Goal: Navigation & Orientation: Find specific page/section

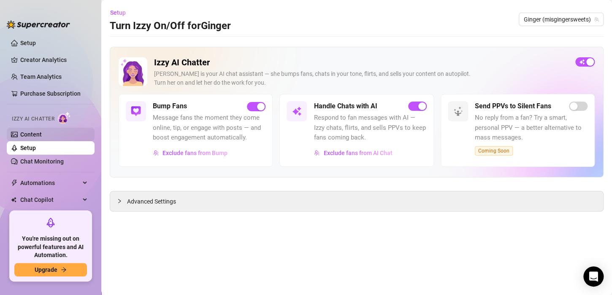
click at [37, 138] on link "Content" at bounding box center [31, 134] width 22 height 7
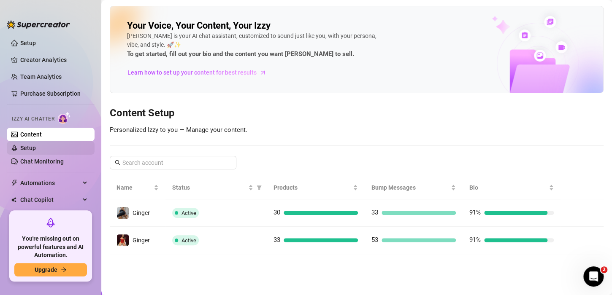
click at [36, 150] on link "Setup" at bounding box center [28, 148] width 16 height 7
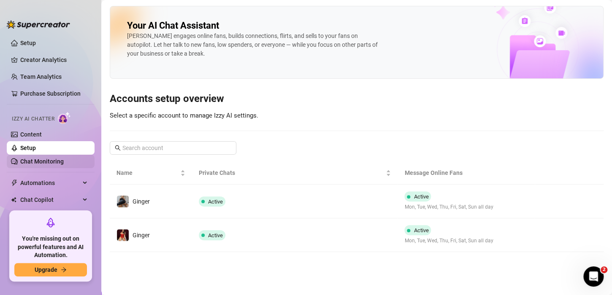
click at [43, 165] on link "Chat Monitoring" at bounding box center [41, 161] width 43 height 7
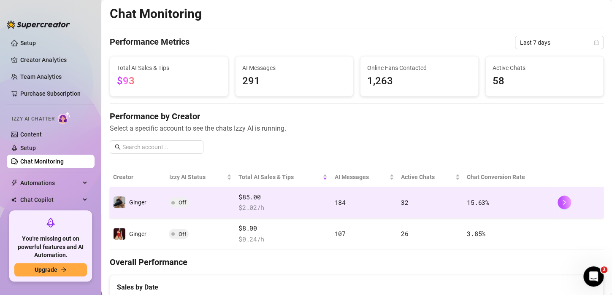
click at [170, 203] on span "Off" at bounding box center [179, 202] width 20 height 10
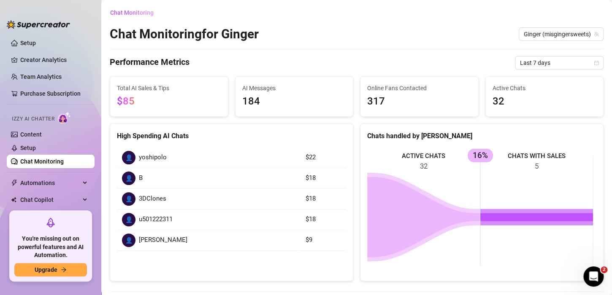
click at [38, 163] on link "Chat Monitoring" at bounding box center [41, 161] width 43 height 7
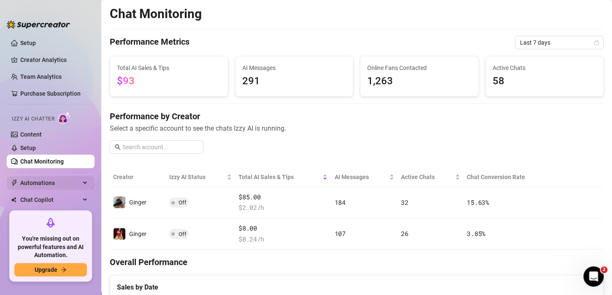
click at [76, 185] on div "Automations" at bounding box center [51, 183] width 88 height 14
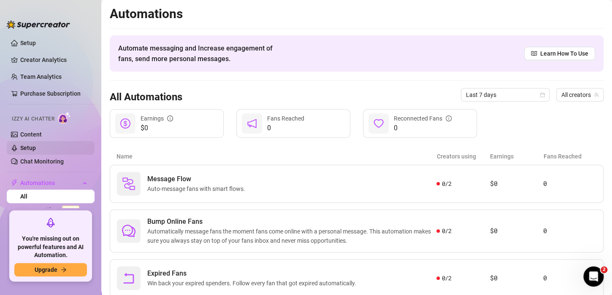
click at [36, 145] on link "Setup" at bounding box center [28, 148] width 16 height 7
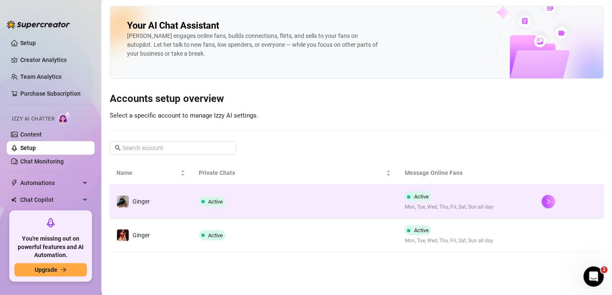
click at [541, 209] on td at bounding box center [569, 202] width 69 height 34
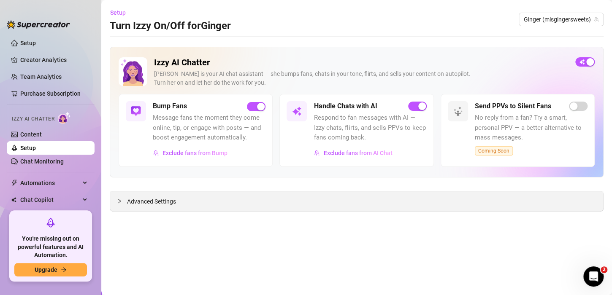
click at [159, 198] on span "Advanced Settings" at bounding box center [151, 201] width 49 height 9
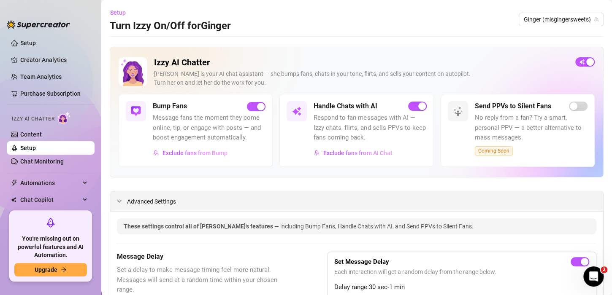
click at [159, 198] on span "Advanced Settings" at bounding box center [151, 201] width 49 height 9
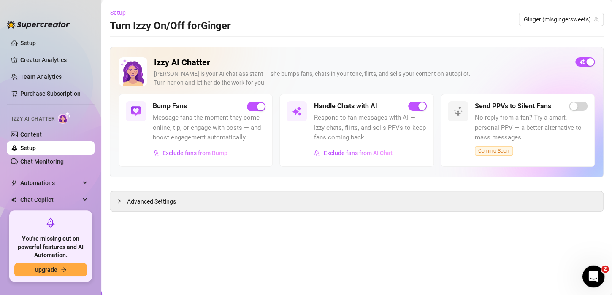
click at [595, 276] on icon "Open Intercom Messenger" at bounding box center [592, 276] width 14 height 14
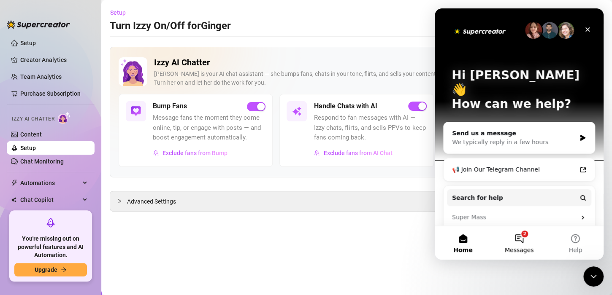
click at [530, 248] on span "Messages" at bounding box center [519, 250] width 29 height 6
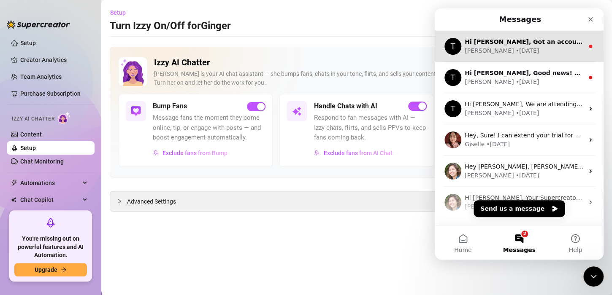
click at [516, 47] on div "[PERSON_NAME] • [DATE]" at bounding box center [524, 50] width 119 height 9
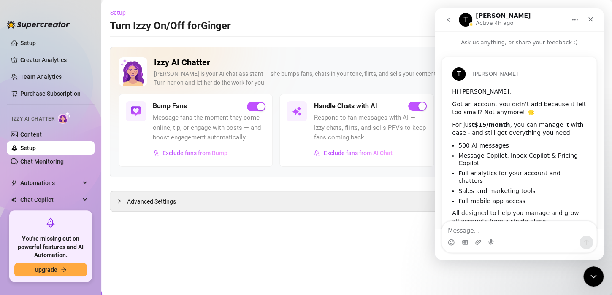
scroll to position [54, 0]
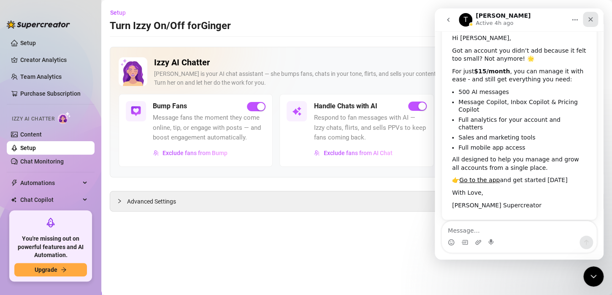
click at [590, 20] on icon "Close" at bounding box center [590, 19] width 7 height 7
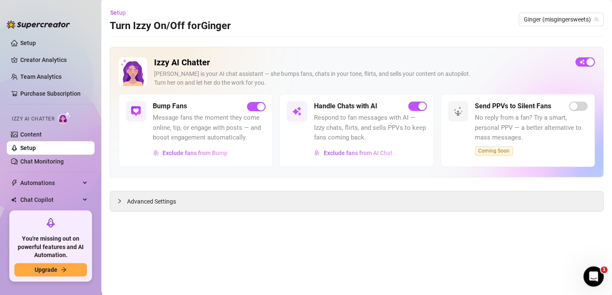
scroll to position [53, 0]
